Goal: Task Accomplishment & Management: Use online tool/utility

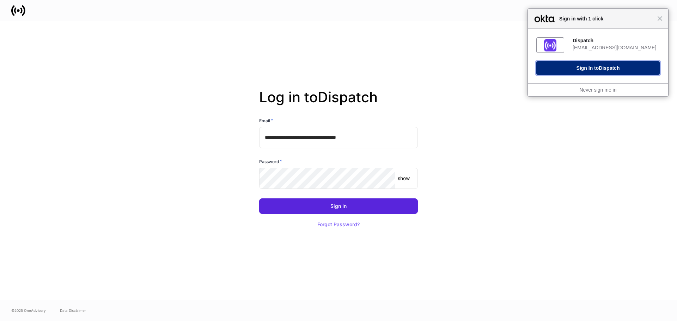
click at [605, 71] on span "Dispatch" at bounding box center [609, 68] width 21 height 6
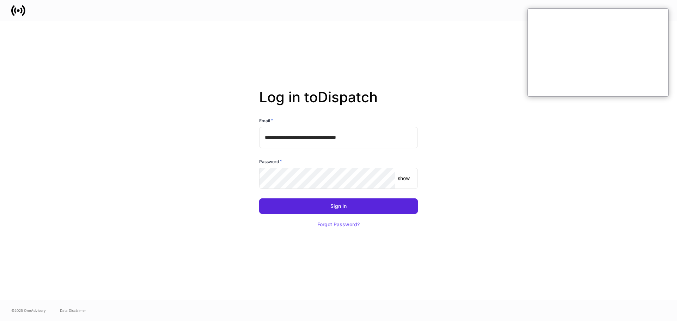
type input "**********"
